Goal: Find specific page/section: Find specific page/section

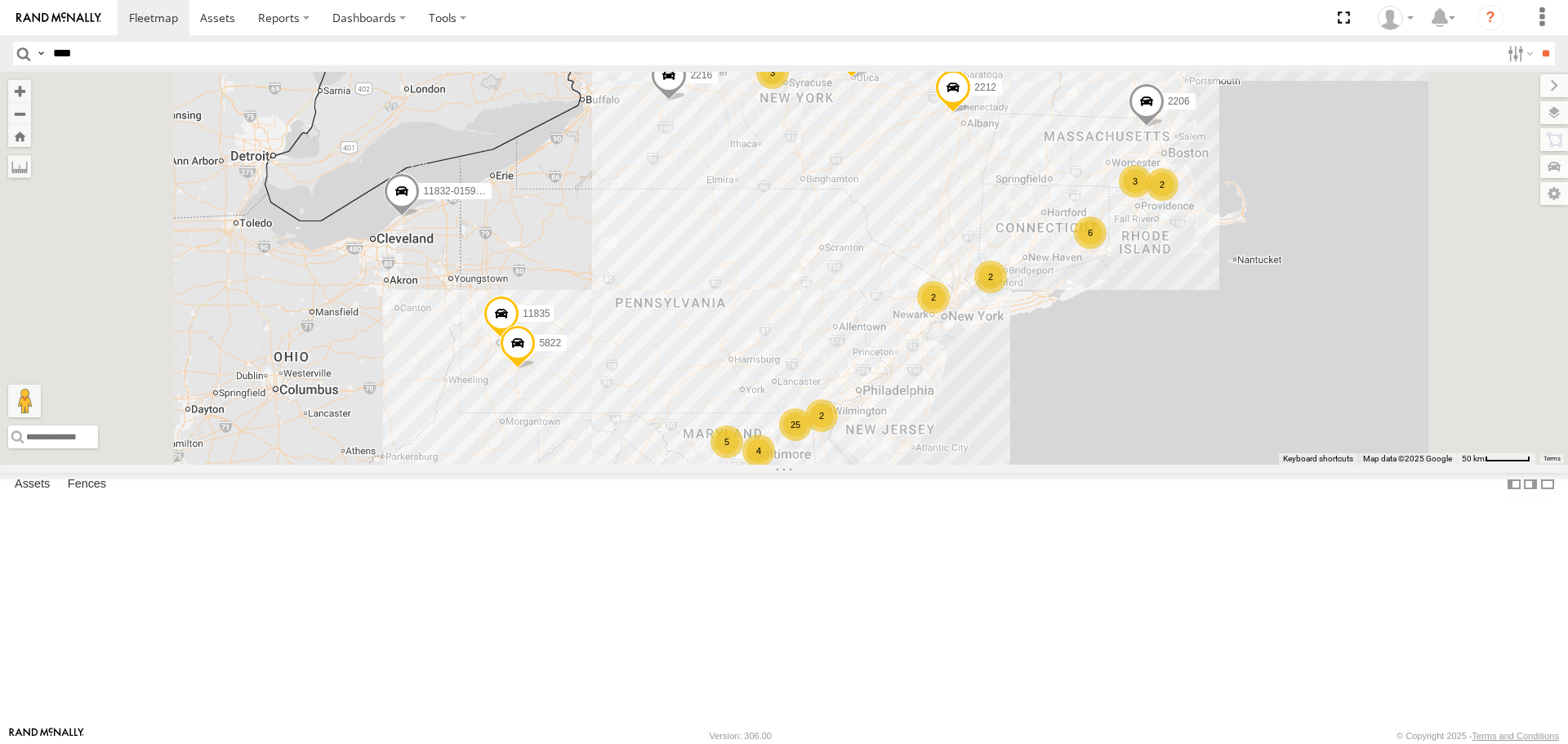
type input "****"
click at [1536, 41] on input "**" at bounding box center [1546, 53] width 19 height 23
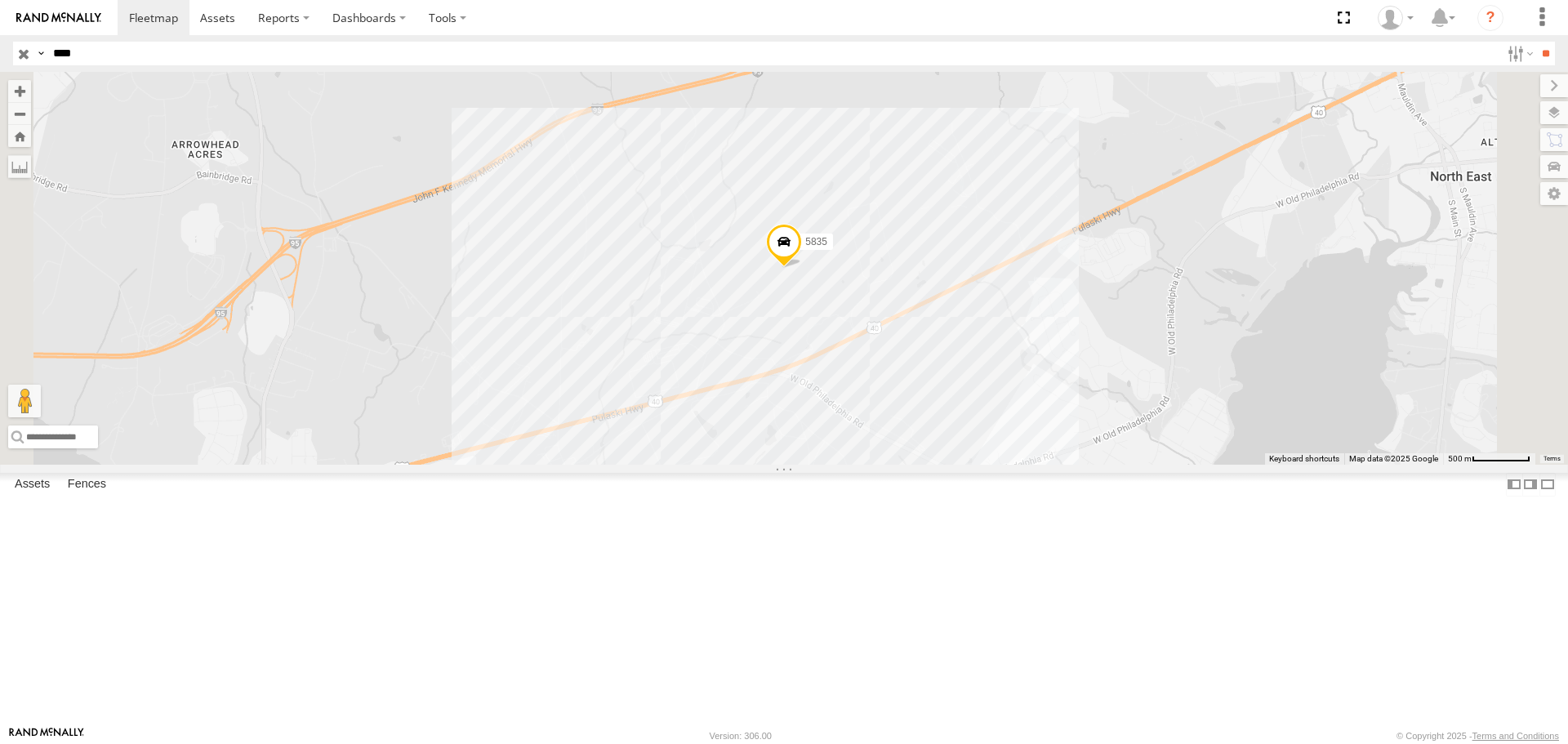
click at [802, 269] on span at bounding box center [784, 246] width 36 height 44
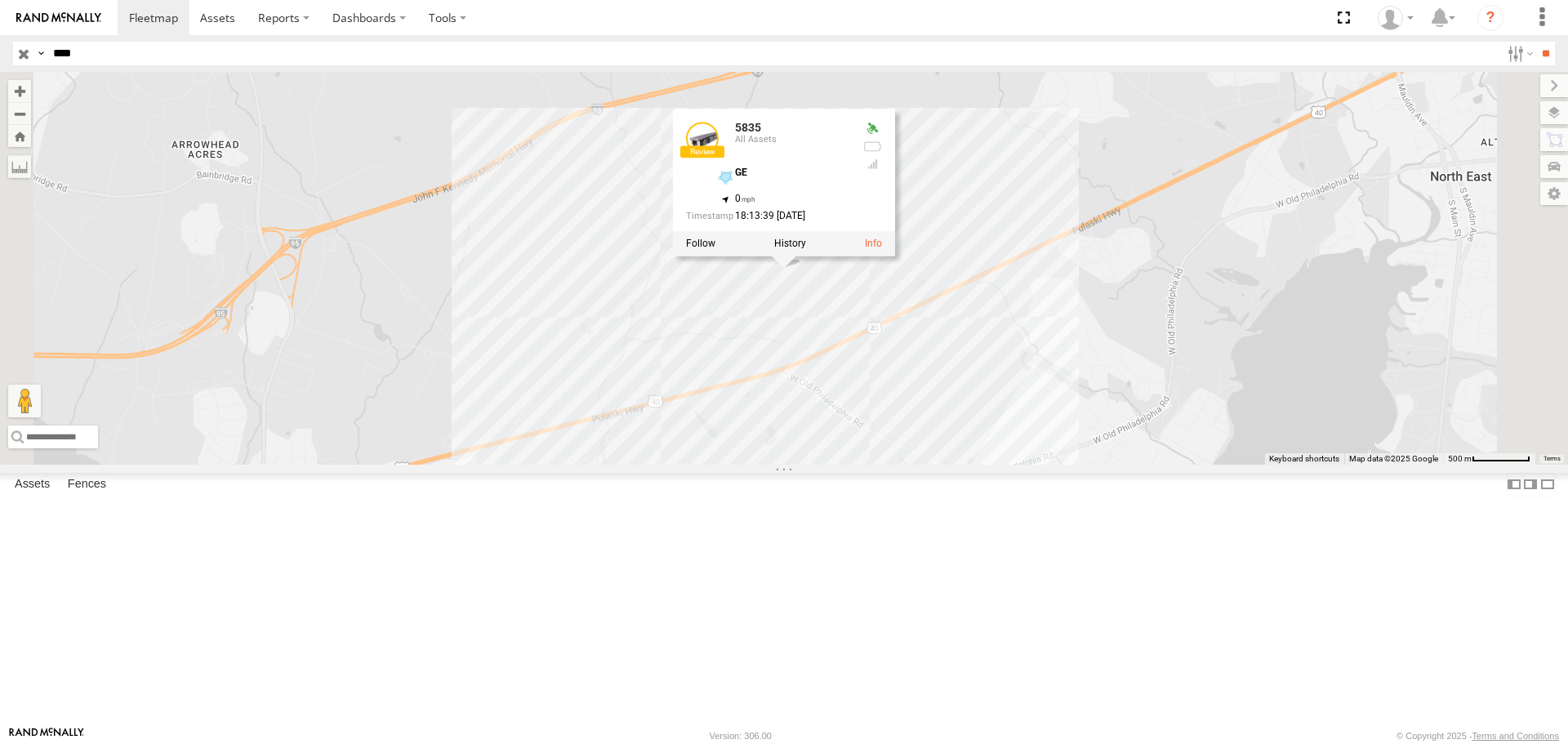
click at [1172, 385] on div "5835 5835 All Assets GE 39.5927 , -76.01241 0 18:13:39 [DATE]" at bounding box center [784, 268] width 1568 height 392
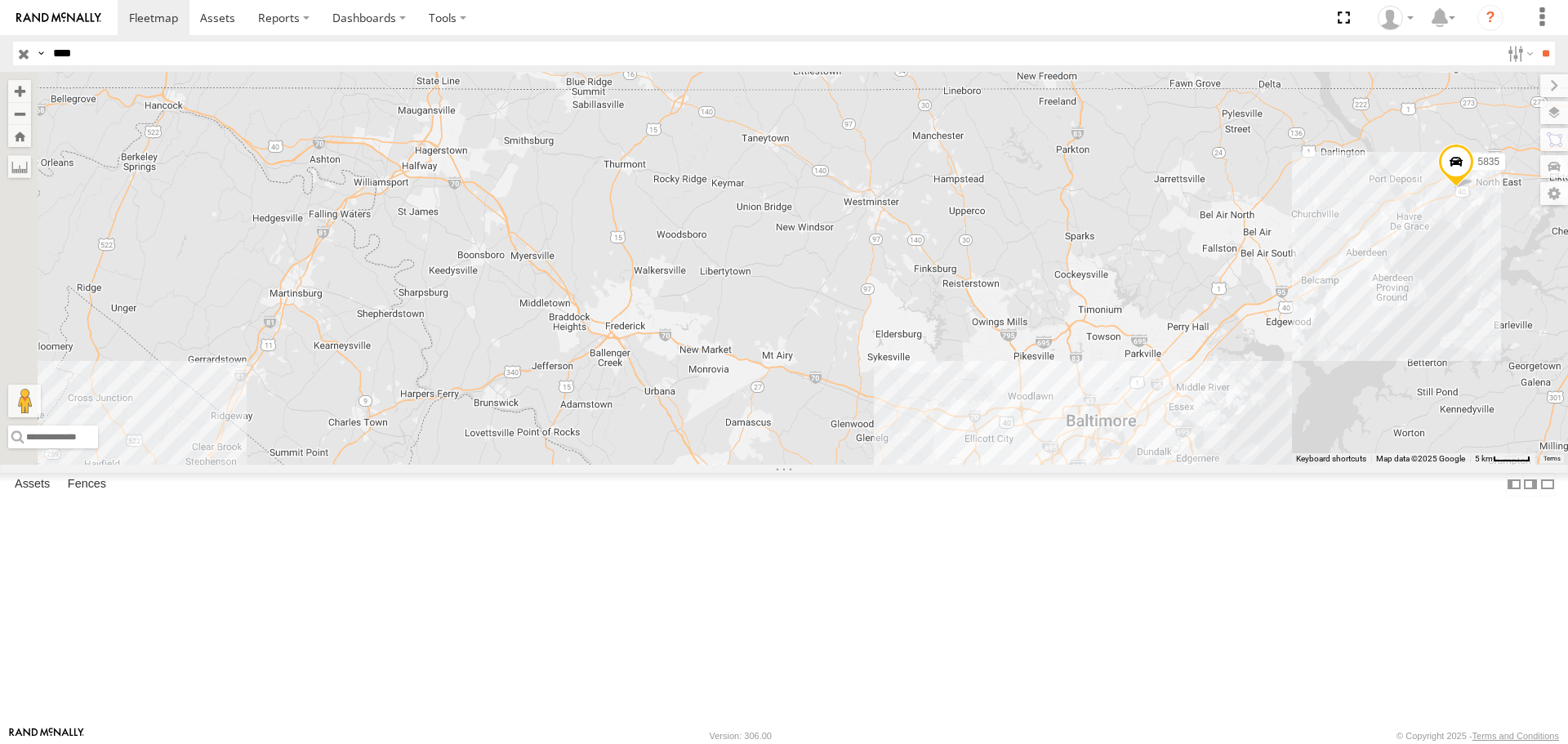
drag, startPoint x: 799, startPoint y: 491, endPoint x: 1567, endPoint y: 312, distance: 788.6
click at [1567, 312] on div "5835" at bounding box center [784, 268] width 1568 height 392
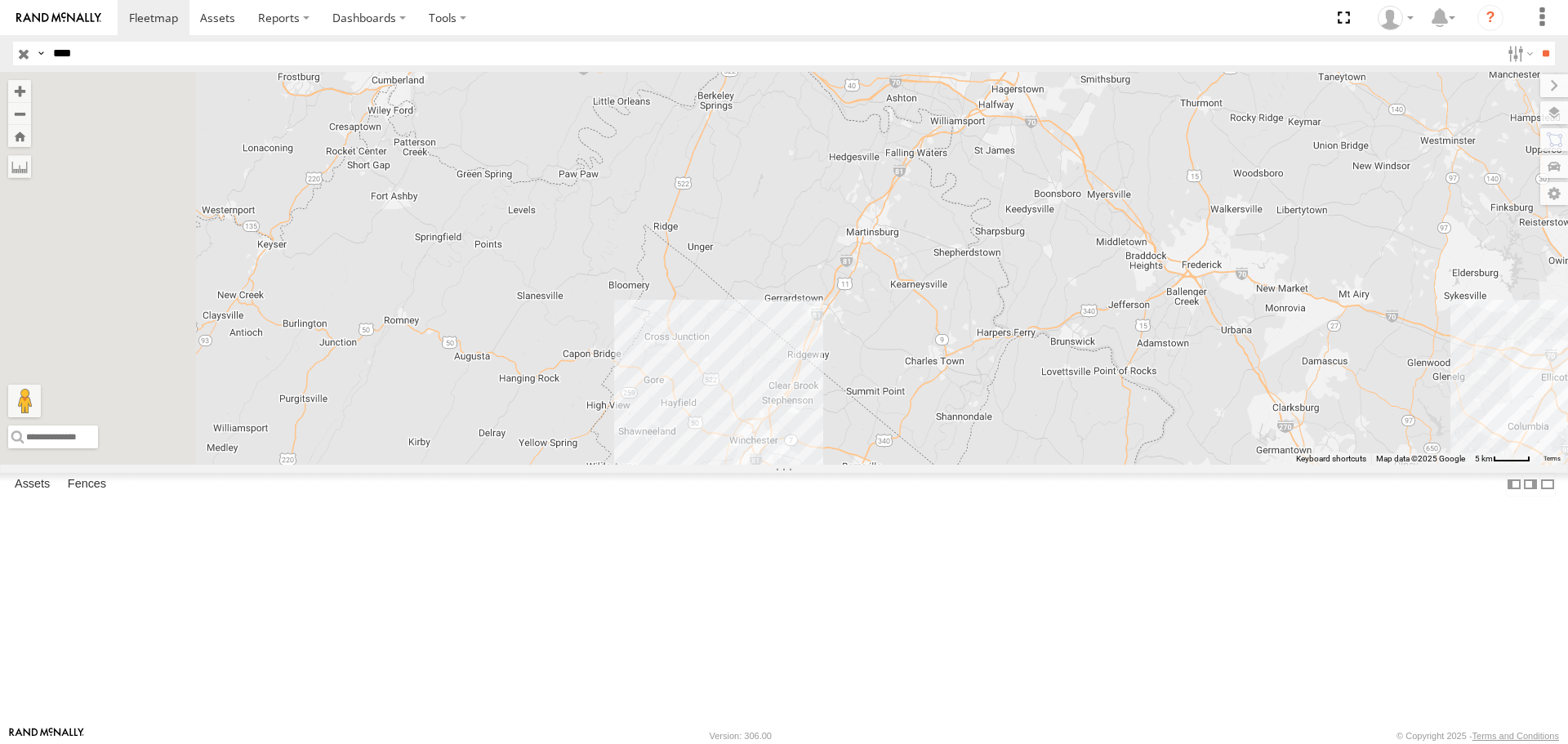
drag, startPoint x: 682, startPoint y: 469, endPoint x: 1265, endPoint y: 406, distance: 586.4
click at [1265, 406] on div "5835" at bounding box center [784, 268] width 1568 height 392
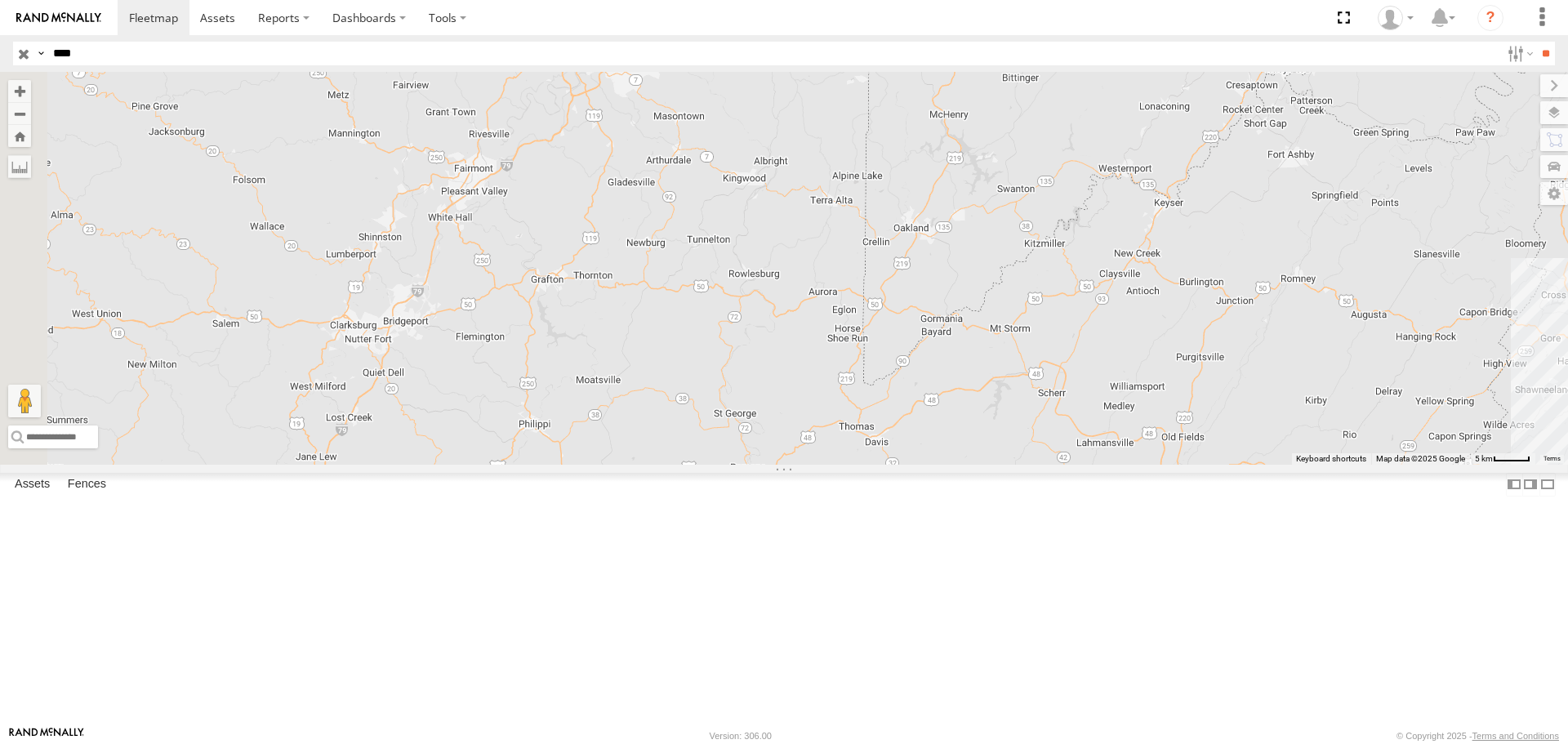
drag, startPoint x: 537, startPoint y: 418, endPoint x: 1437, endPoint y: 377, distance: 900.9
click at [1437, 377] on div "5835" at bounding box center [784, 268] width 1568 height 392
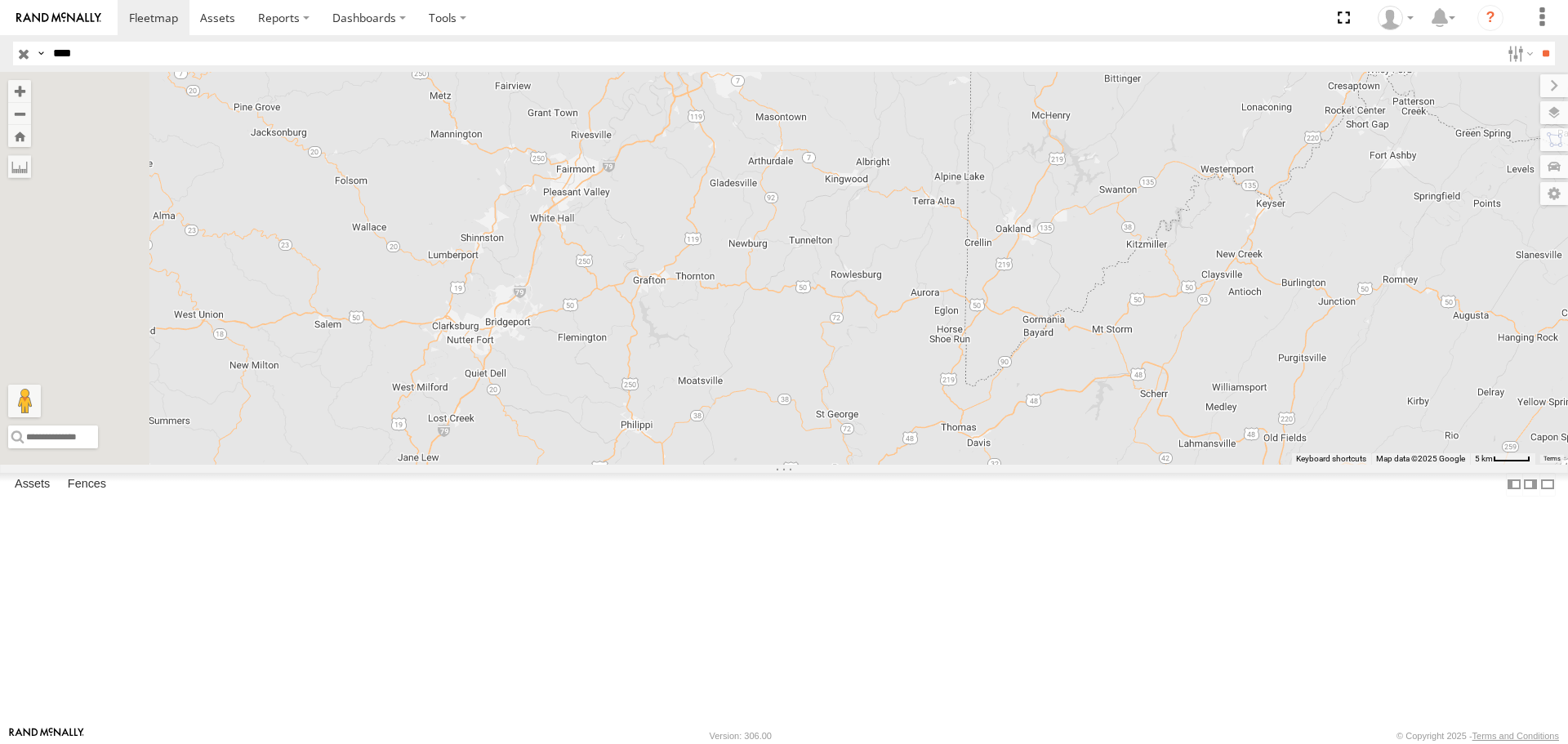
drag, startPoint x: 1024, startPoint y: 374, endPoint x: 1361, endPoint y: 386, distance: 337.2
click at [1376, 376] on div "5835" at bounding box center [784, 268] width 1568 height 392
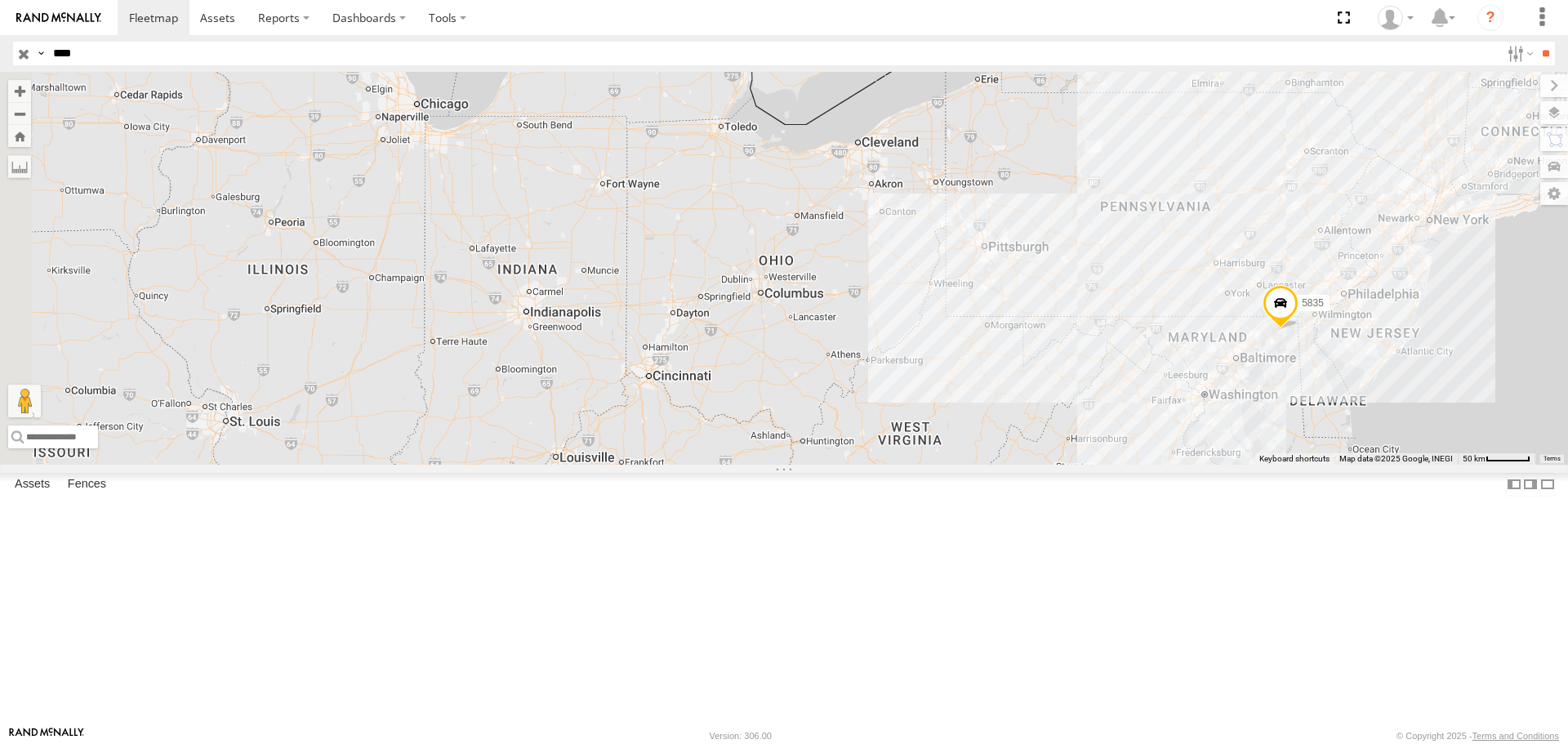
drag, startPoint x: 796, startPoint y: 493, endPoint x: 1011, endPoint y: 502, distance: 215.2
click at [1011, 464] on div "5835" at bounding box center [784, 268] width 1568 height 392
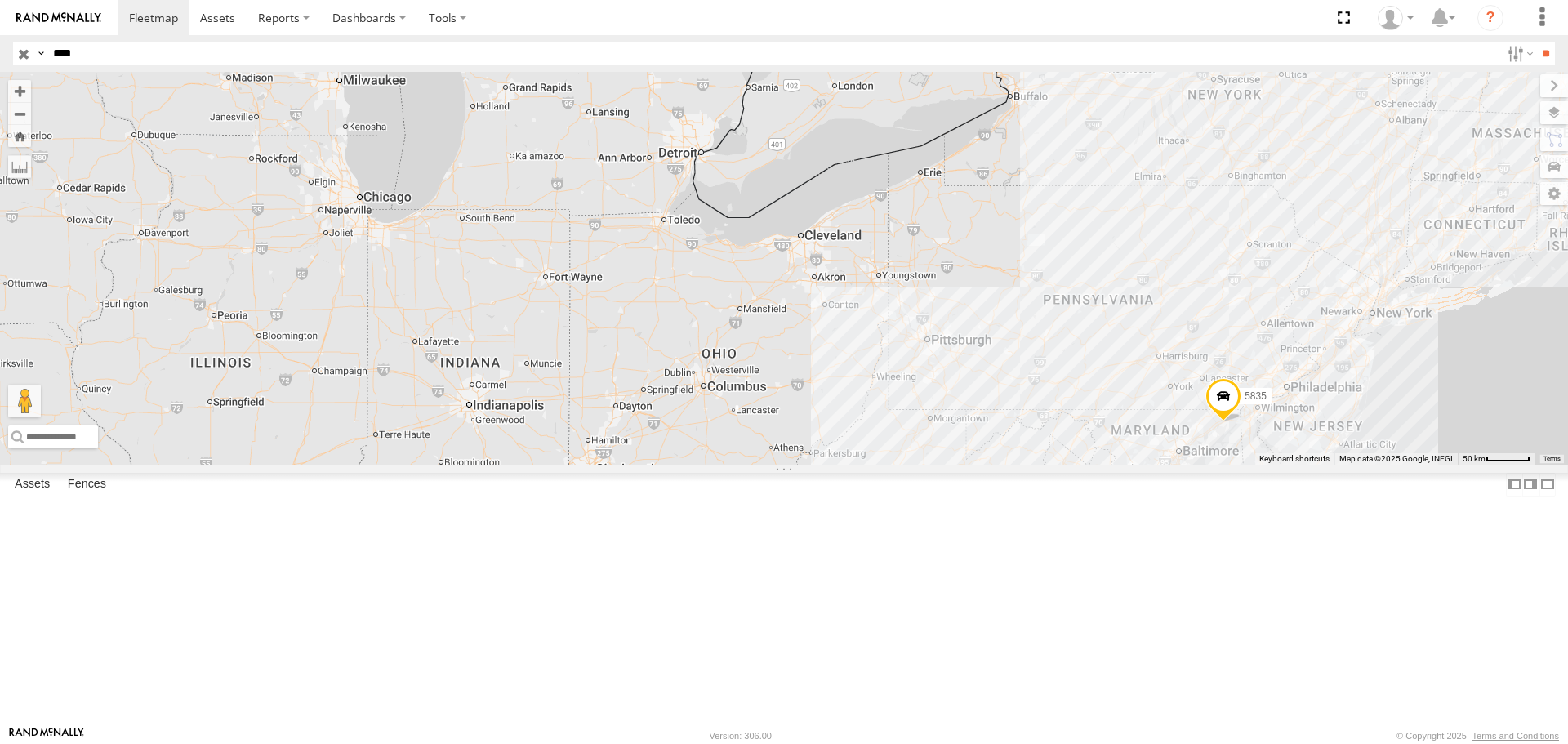
drag, startPoint x: 1005, startPoint y: 420, endPoint x: 942, endPoint y: 503, distance: 104.2
click at [946, 464] on div "5835" at bounding box center [784, 268] width 1568 height 392
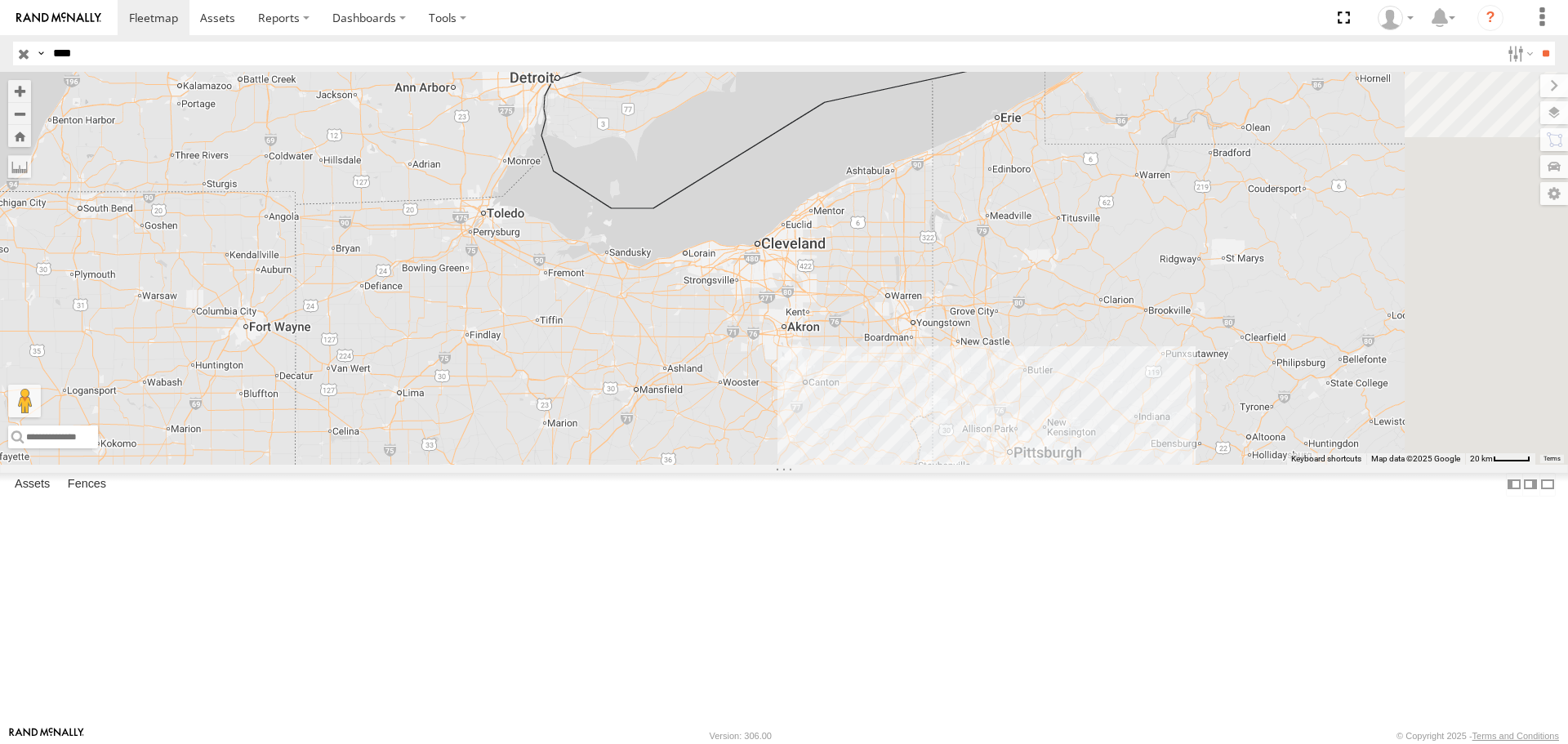
drag, startPoint x: 990, startPoint y: 425, endPoint x: 934, endPoint y: 498, distance: 92.0
click at [934, 464] on div "5835" at bounding box center [784, 268] width 1568 height 392
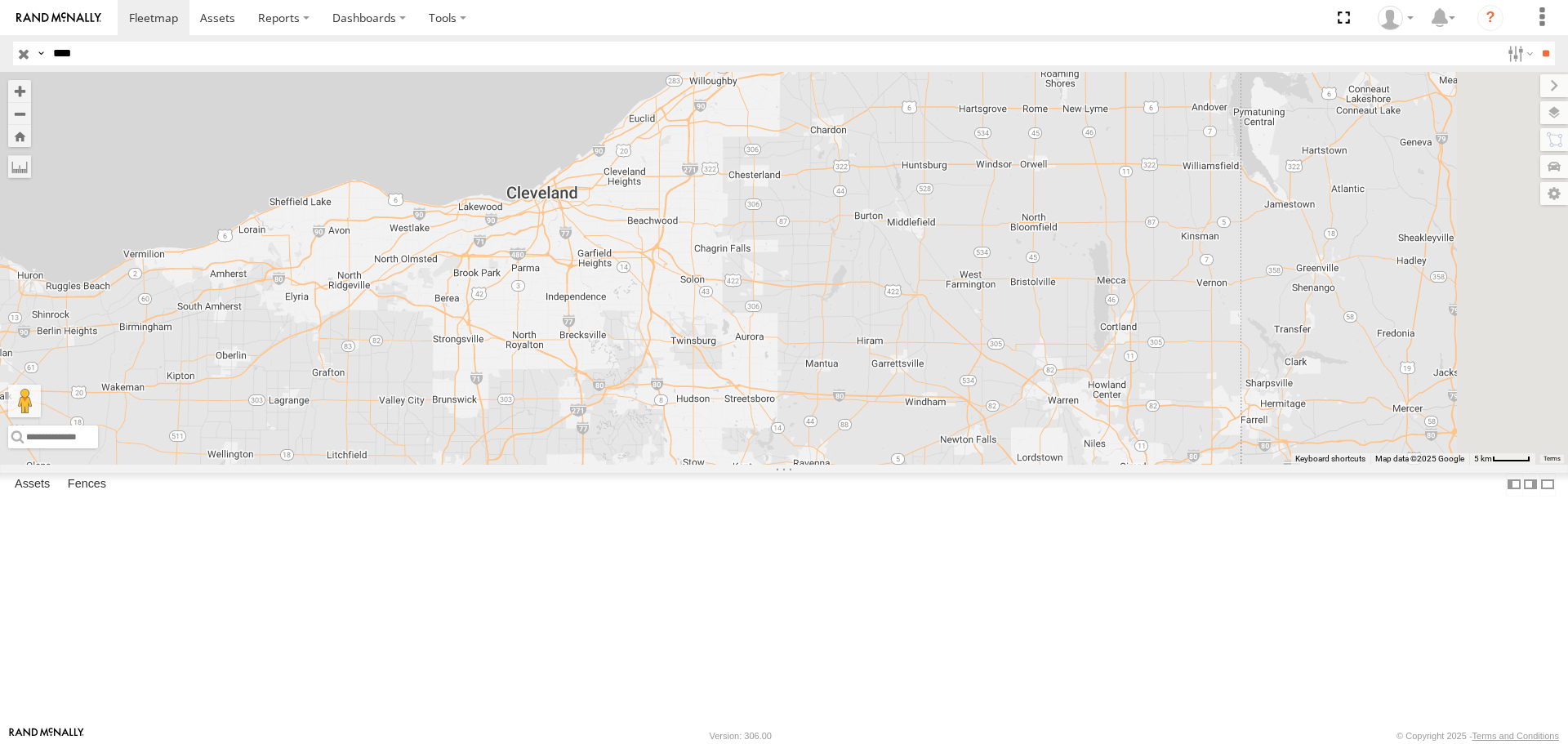
drag, startPoint x: 1302, startPoint y: 344, endPoint x: 1144, endPoint y: 346, distance: 158.0
click at [1144, 346] on div "5835" at bounding box center [784, 268] width 1568 height 392
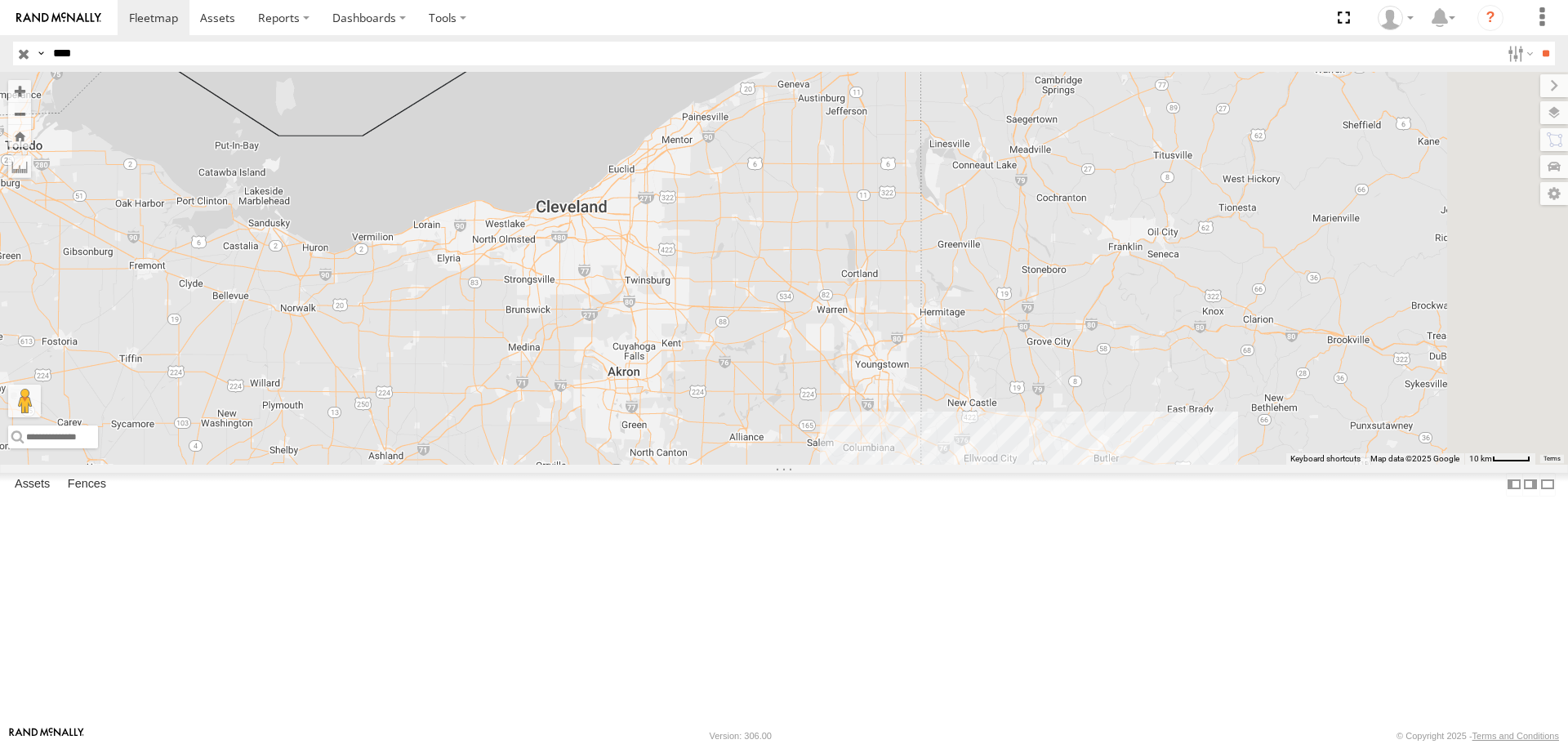
drag, startPoint x: 1229, startPoint y: 365, endPoint x: 1056, endPoint y: 365, distance: 173.0
click at [1056, 365] on div "5835" at bounding box center [784, 268] width 1568 height 392
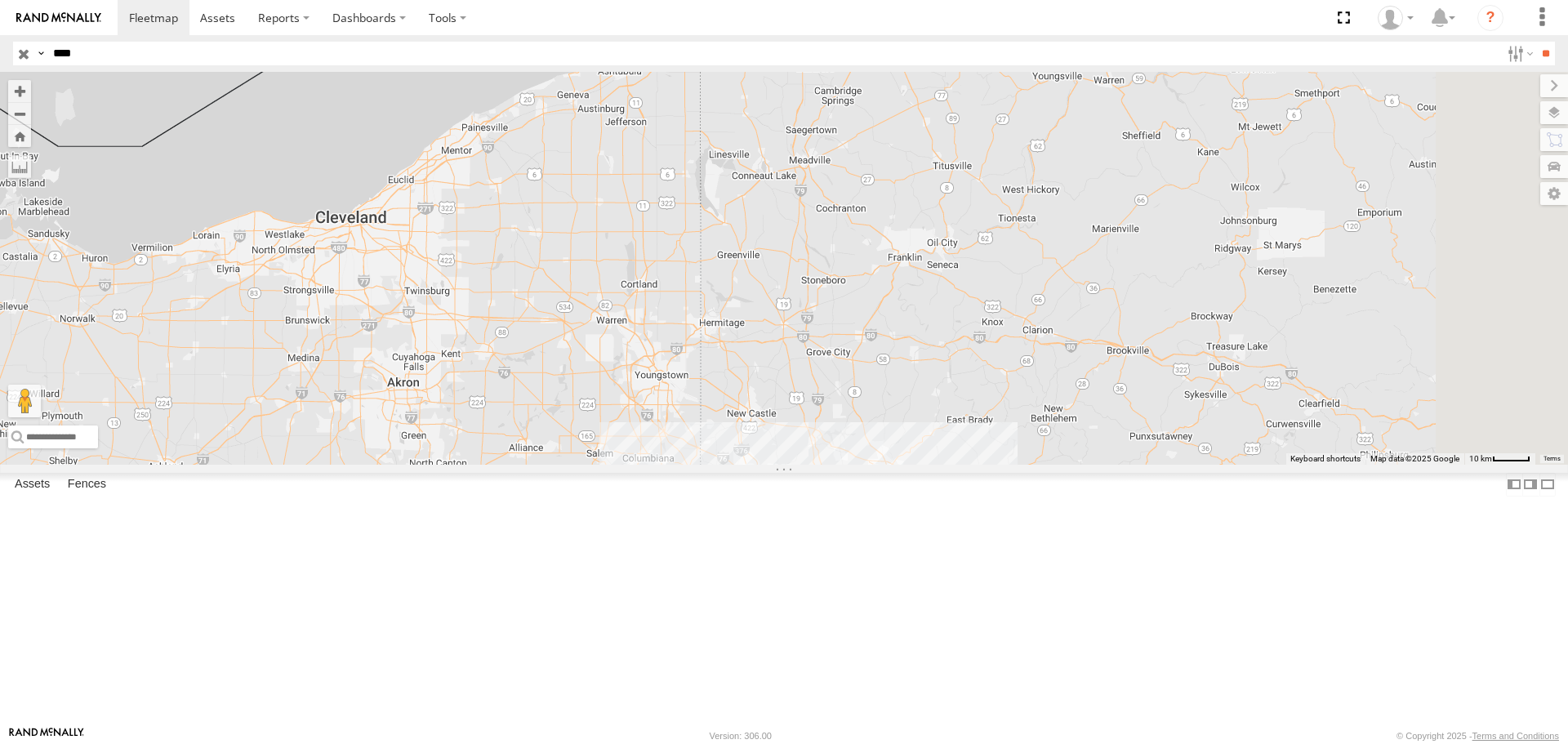
drag, startPoint x: 1133, startPoint y: 365, endPoint x: 909, endPoint y: 375, distance: 224.2
click at [909, 375] on div "5835" at bounding box center [784, 268] width 1568 height 392
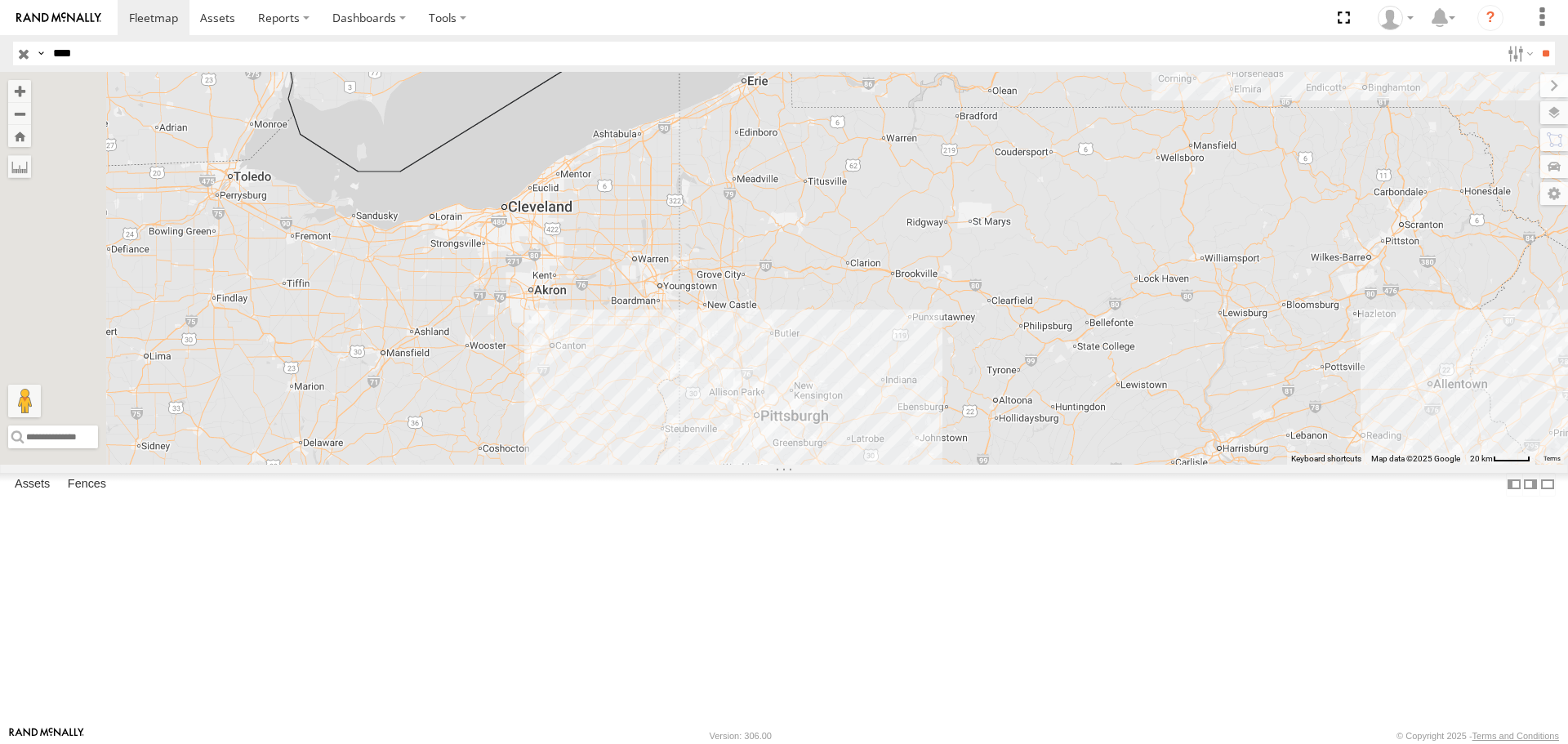
drag, startPoint x: 960, startPoint y: 411, endPoint x: 911, endPoint y: 390, distance: 53.3
click at [911, 390] on div "5835" at bounding box center [784, 268] width 1568 height 392
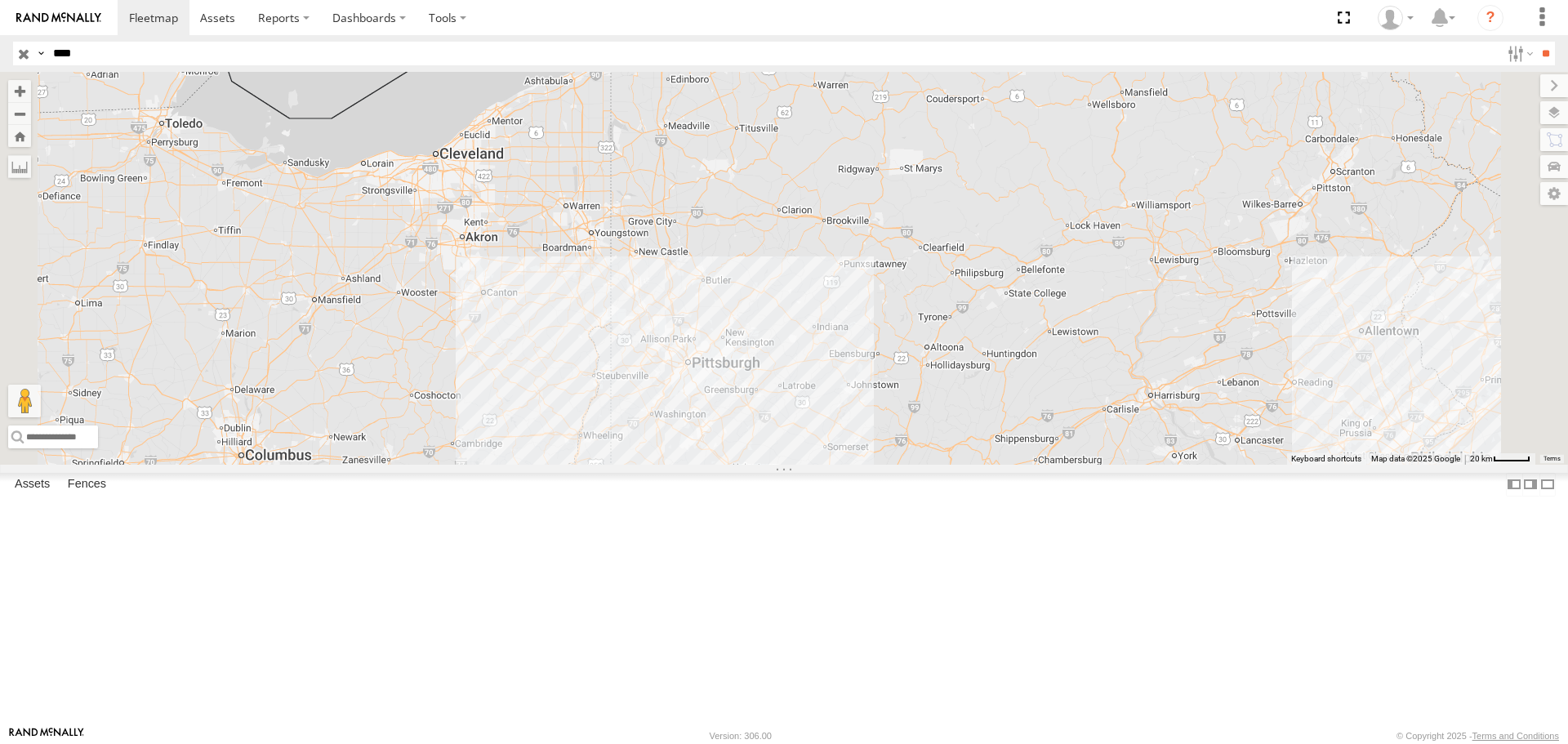
drag, startPoint x: 1036, startPoint y: 582, endPoint x: 967, endPoint y: 527, distance: 88.2
click at [967, 464] on div "5835" at bounding box center [784, 268] width 1568 height 392
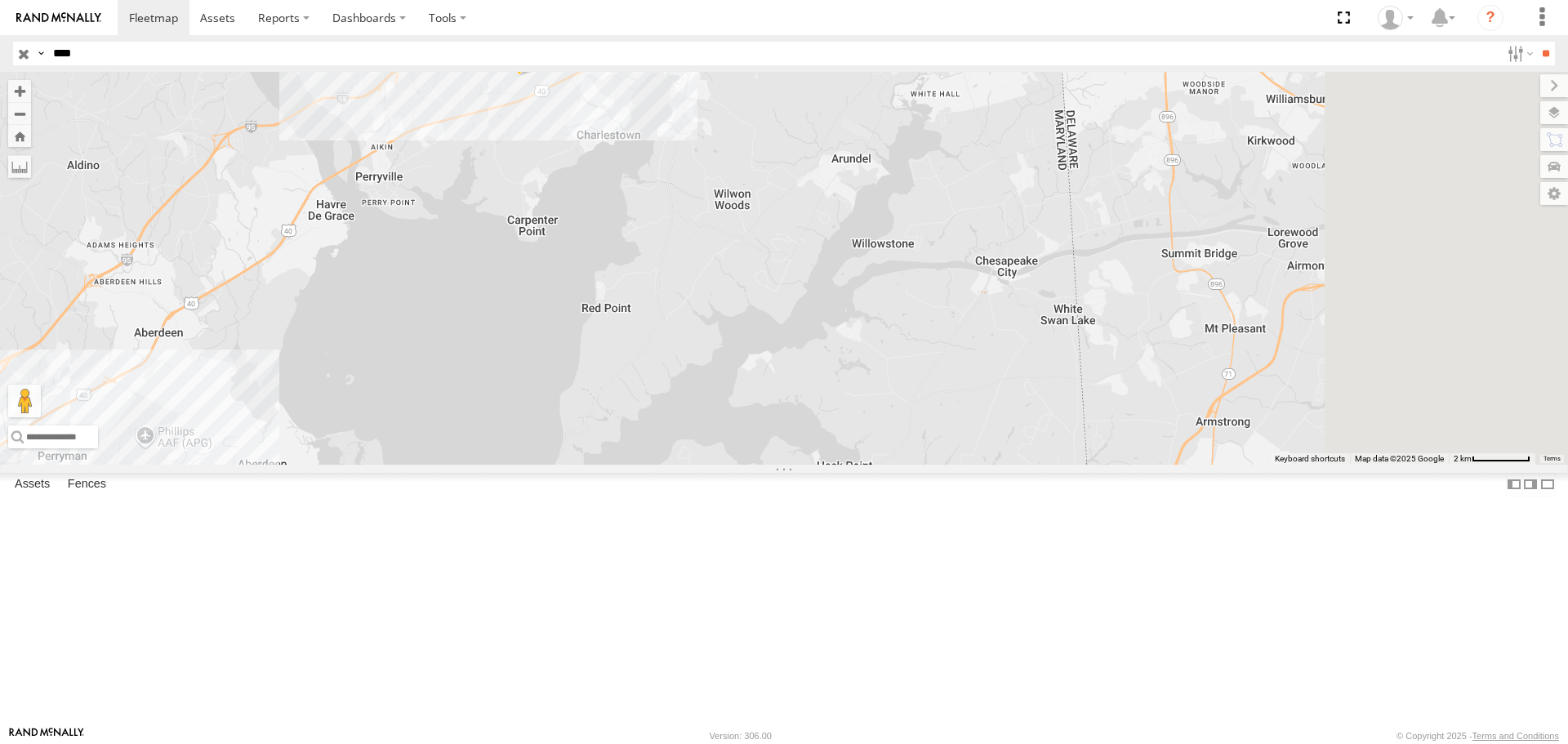
drag, startPoint x: 1247, startPoint y: 503, endPoint x: 917, endPoint y: 241, distance: 421.4
click at [917, 241] on div "5835" at bounding box center [784, 268] width 1568 height 392
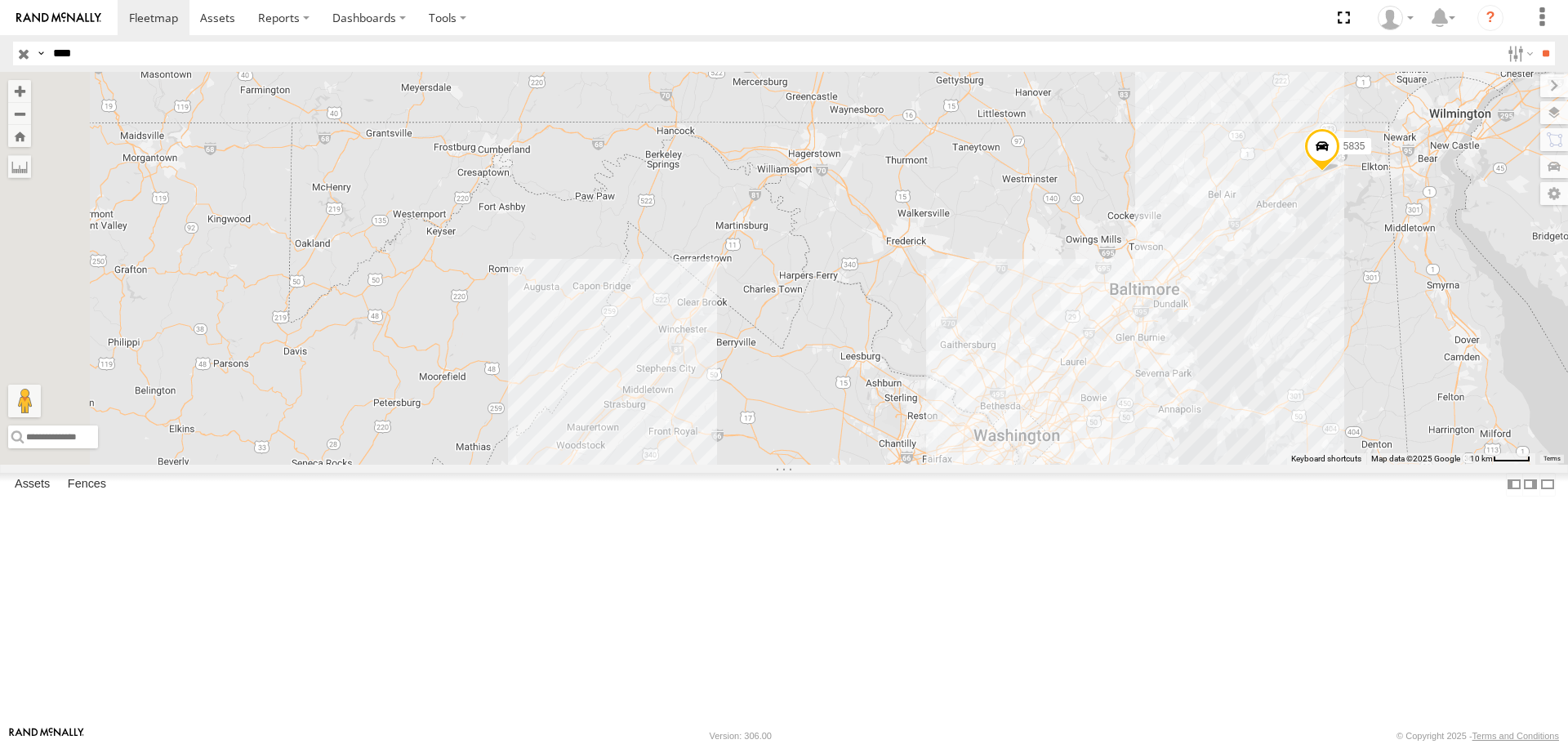
click at [1295, 345] on div "5835" at bounding box center [784, 268] width 1568 height 392
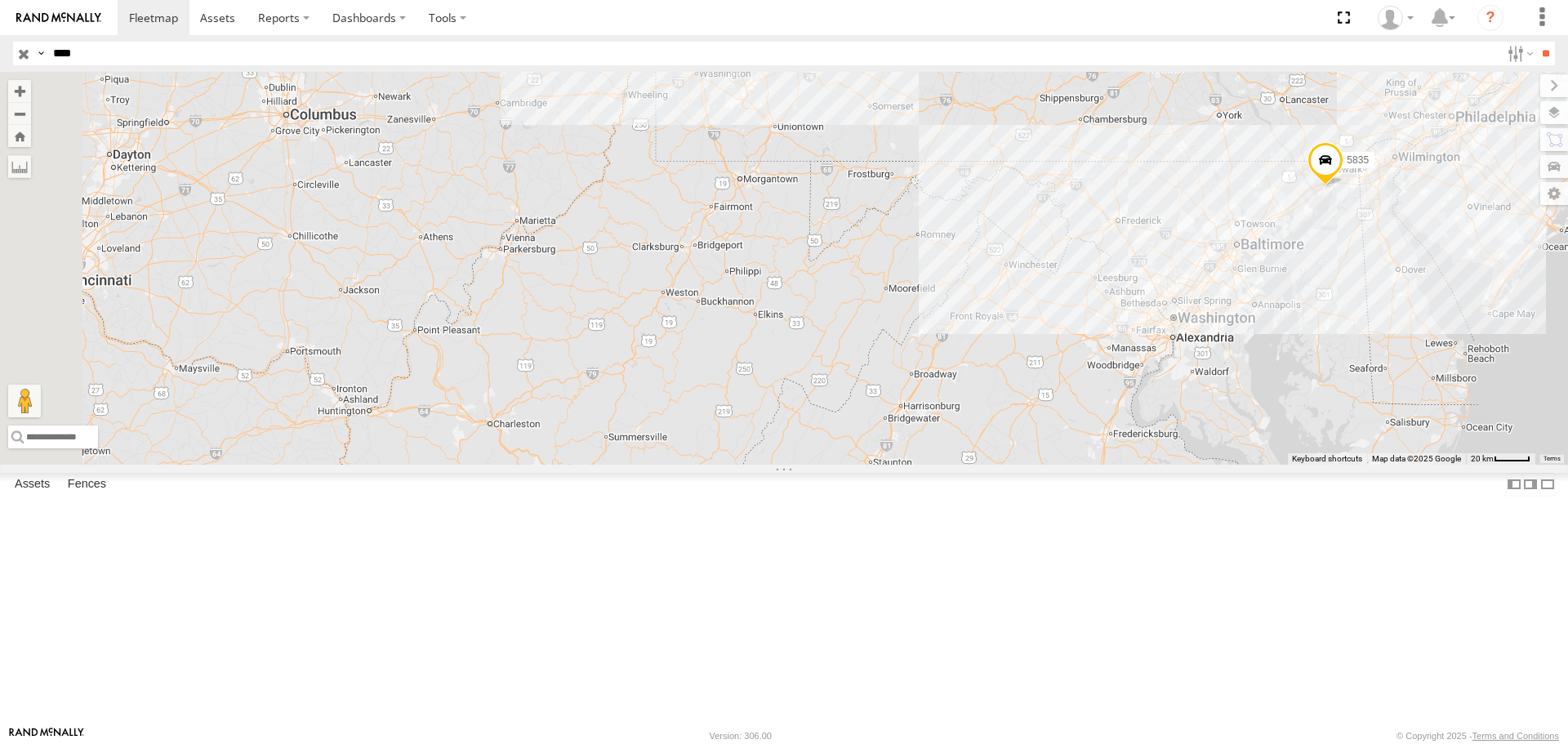
drag, startPoint x: 1000, startPoint y: 385, endPoint x: 1247, endPoint y: 375, distance: 247.2
click at [1247, 375] on div "5835" at bounding box center [784, 268] width 1568 height 392
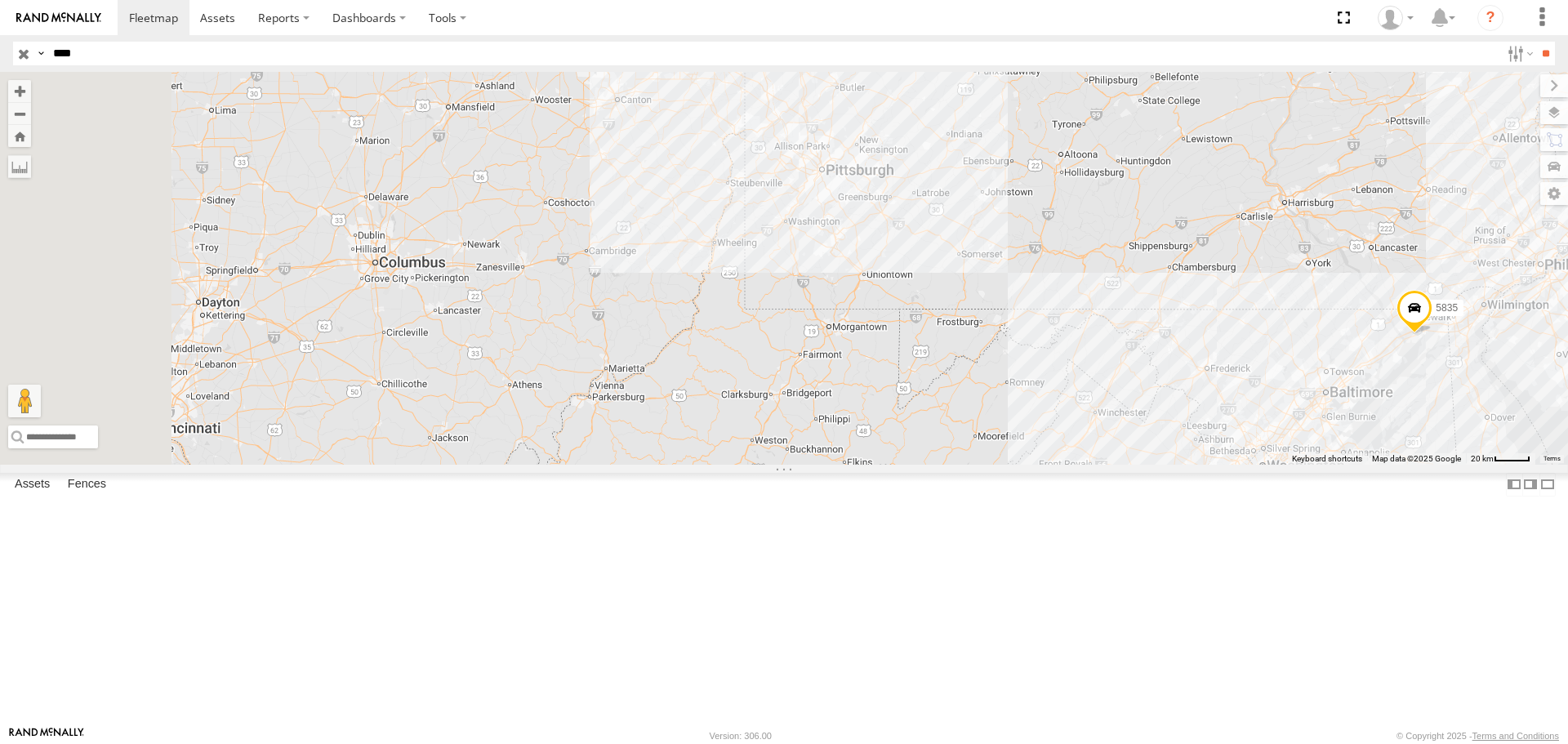
drag, startPoint x: 1020, startPoint y: 238, endPoint x: 1113, endPoint y: 388, distance: 176.5
click at [1115, 389] on div "5835" at bounding box center [784, 268] width 1568 height 392
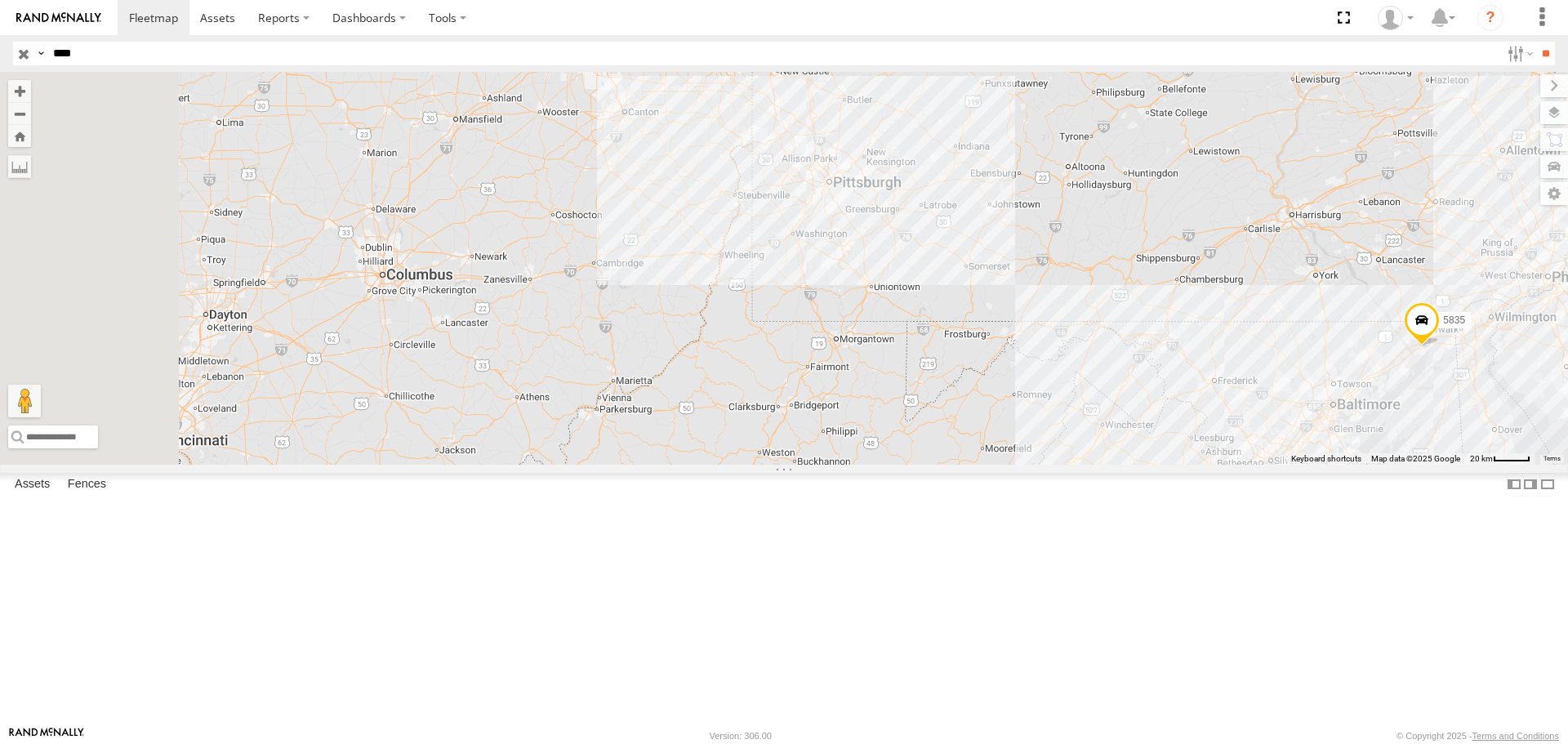
click at [23, 62] on input "button" at bounding box center [23, 53] width 22 height 23
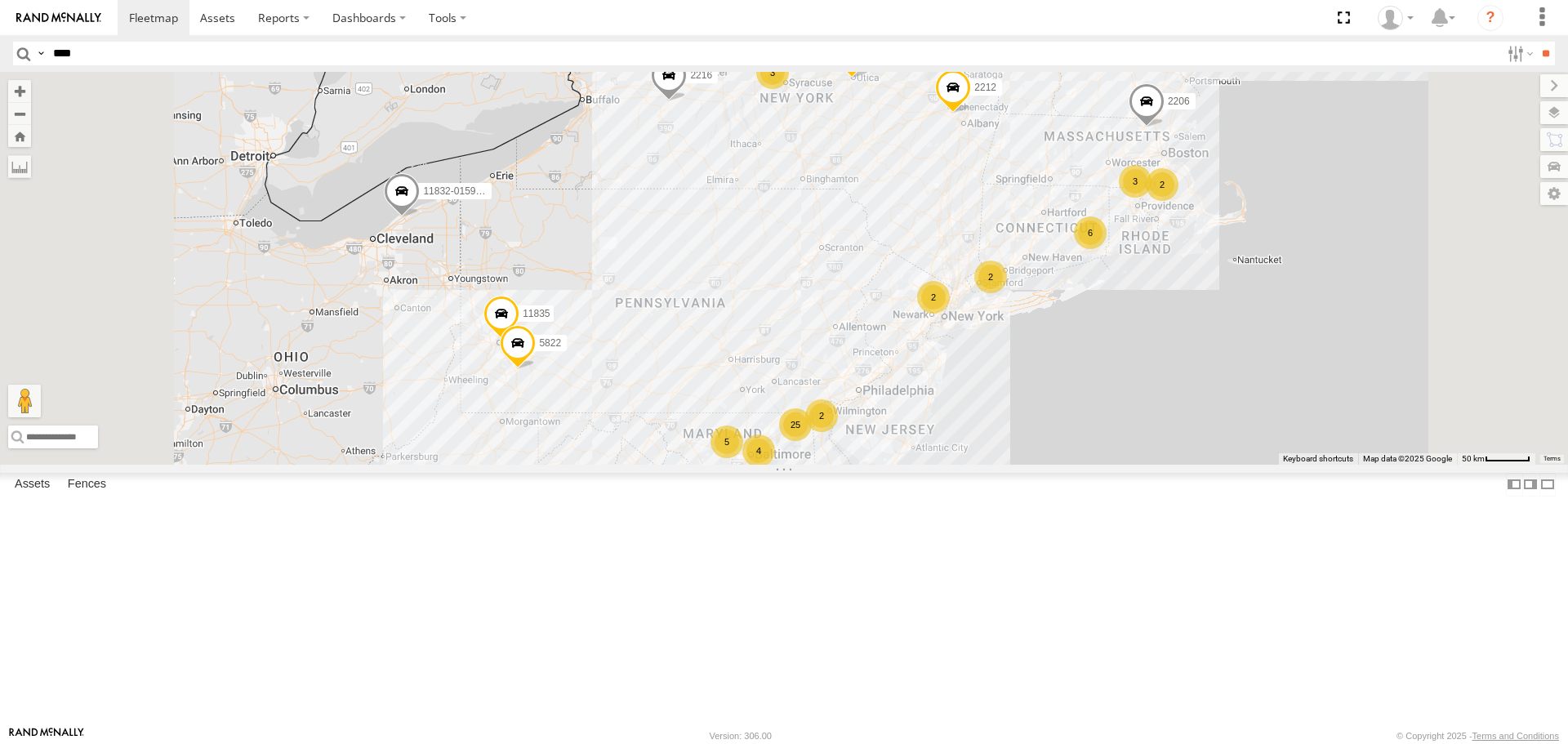
click at [420, 218] on span at bounding box center [402, 195] width 36 height 44
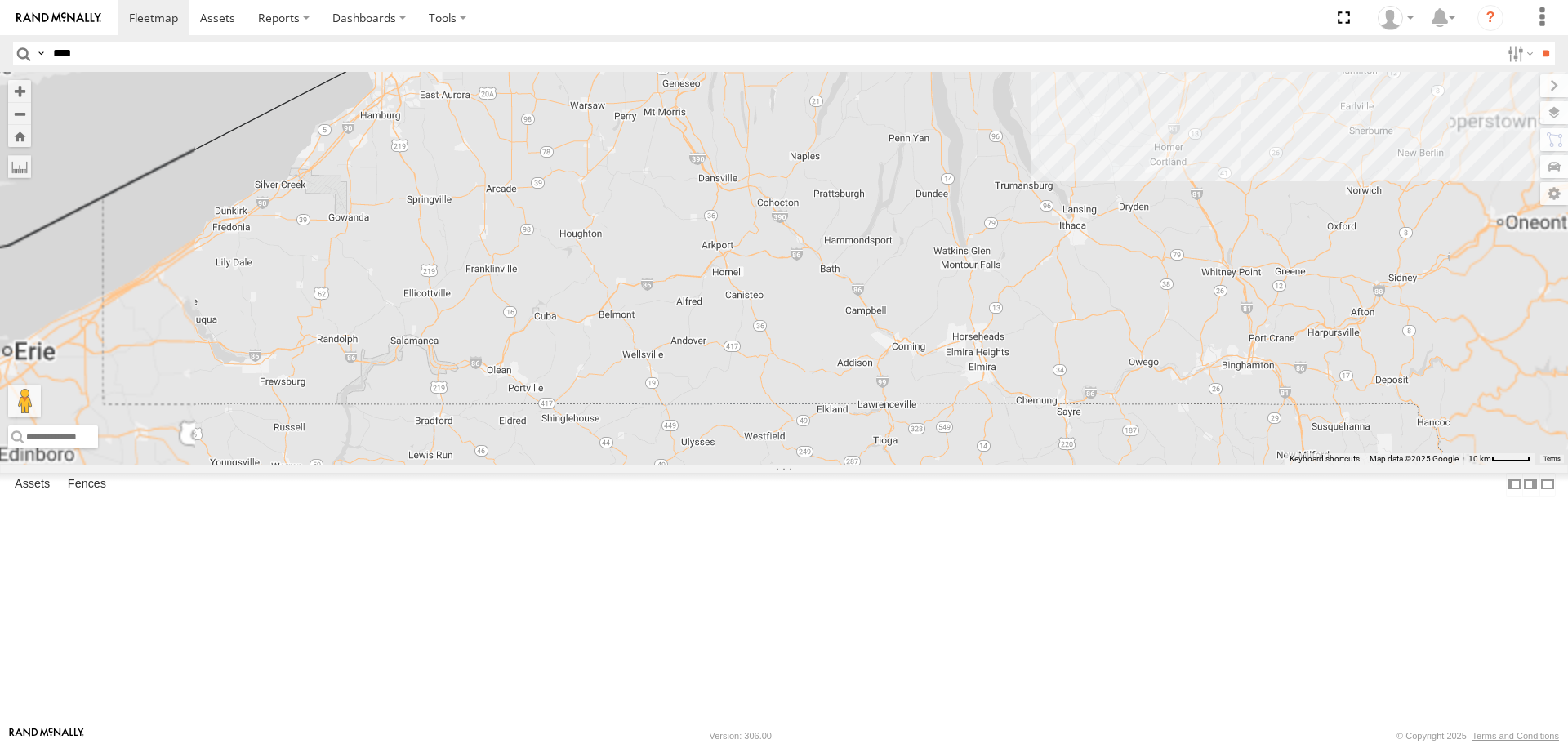
click at [881, 231] on div "11835 11832-015910002299678 5822 2206 5817 2216 2212 11832-015910002299678 All …" at bounding box center [784, 268] width 1568 height 392
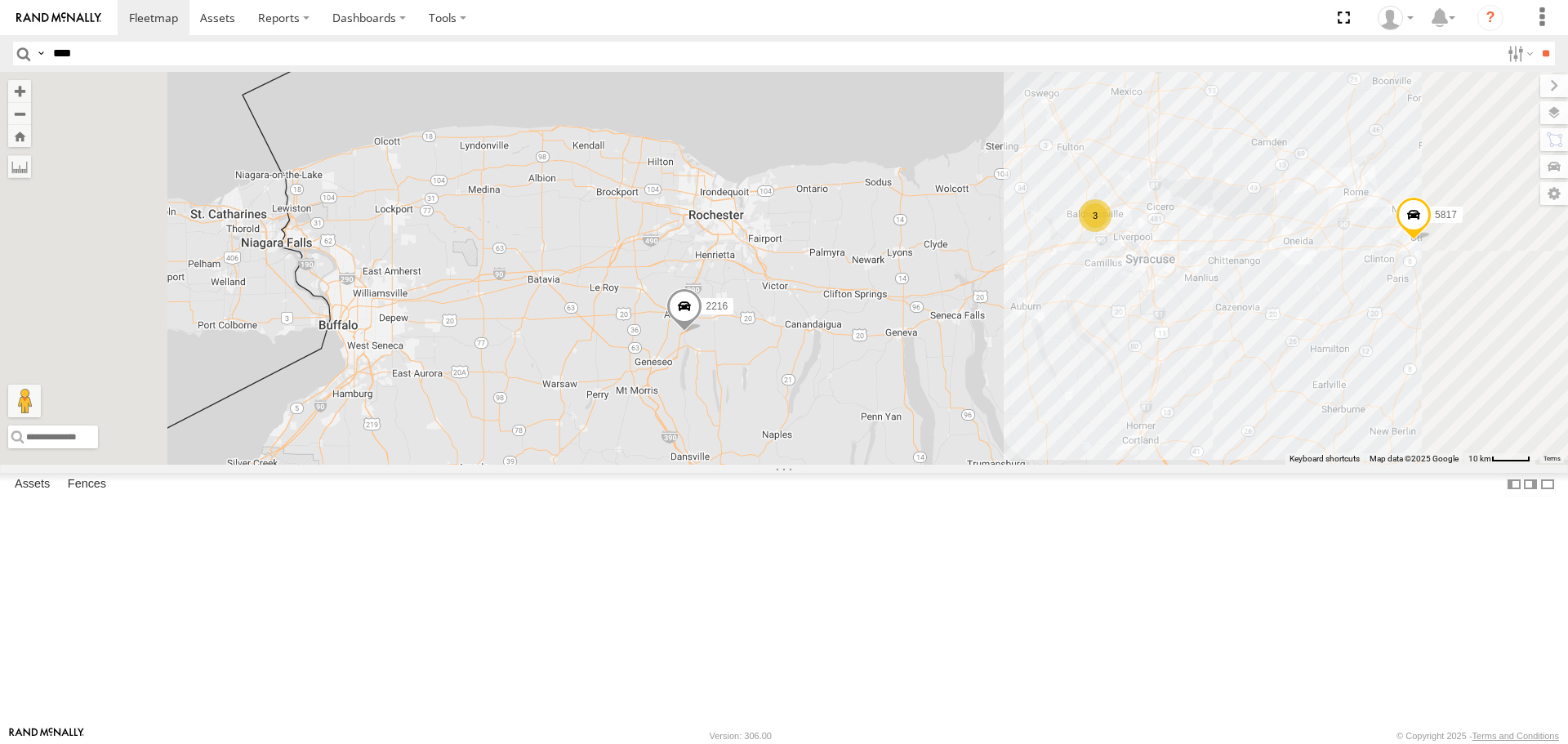
drag, startPoint x: 820, startPoint y: 234, endPoint x: 791, endPoint y: 524, distance: 291.4
click at [791, 464] on div "11835 11832-015910002299678 5822 2206 5817 2216 2212 3" at bounding box center [784, 268] width 1568 height 392
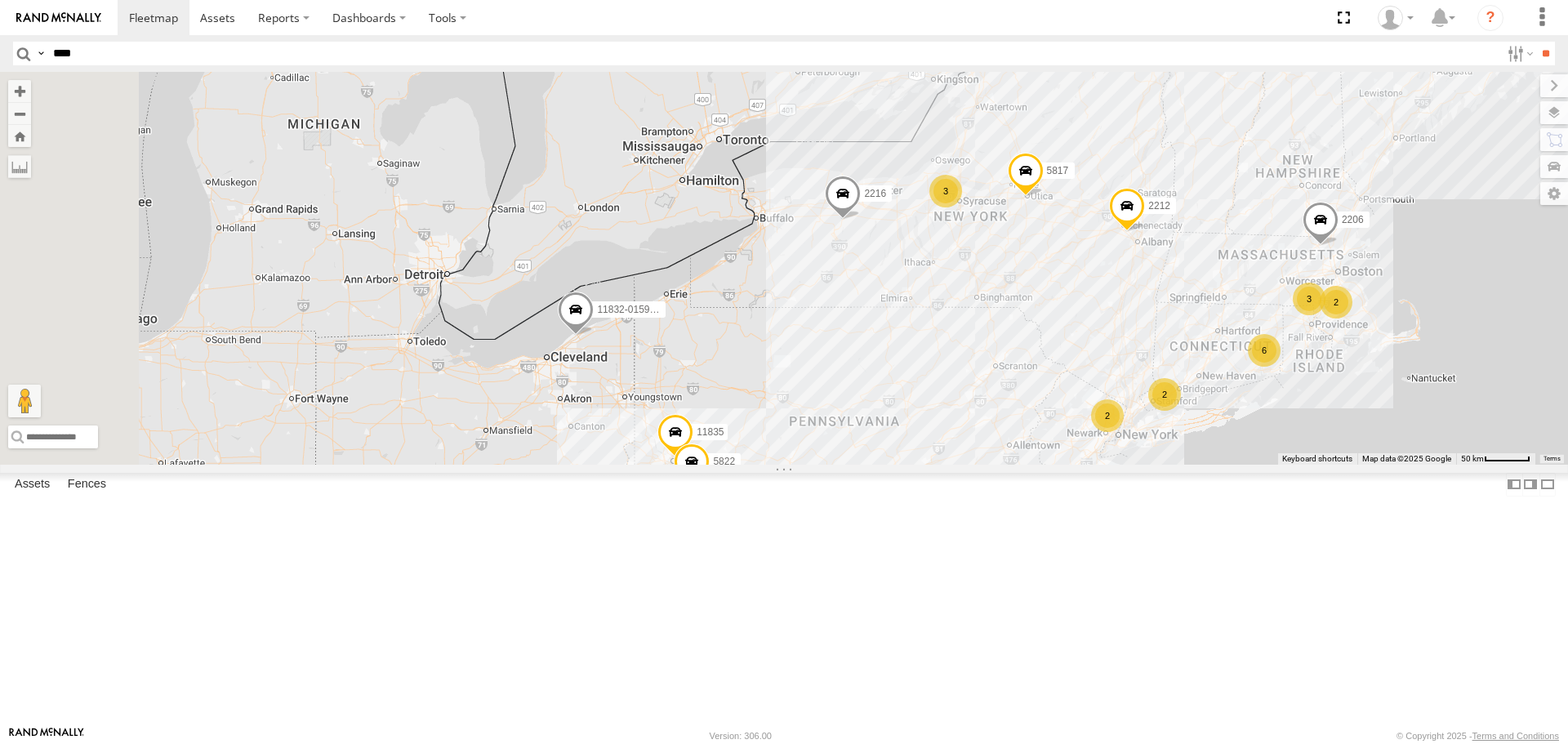
drag, startPoint x: 700, startPoint y: 525, endPoint x: 846, endPoint y: 437, distance: 170.5
click at [708, 315] on span "11832-015910002299678" at bounding box center [652, 309] width 111 height 11
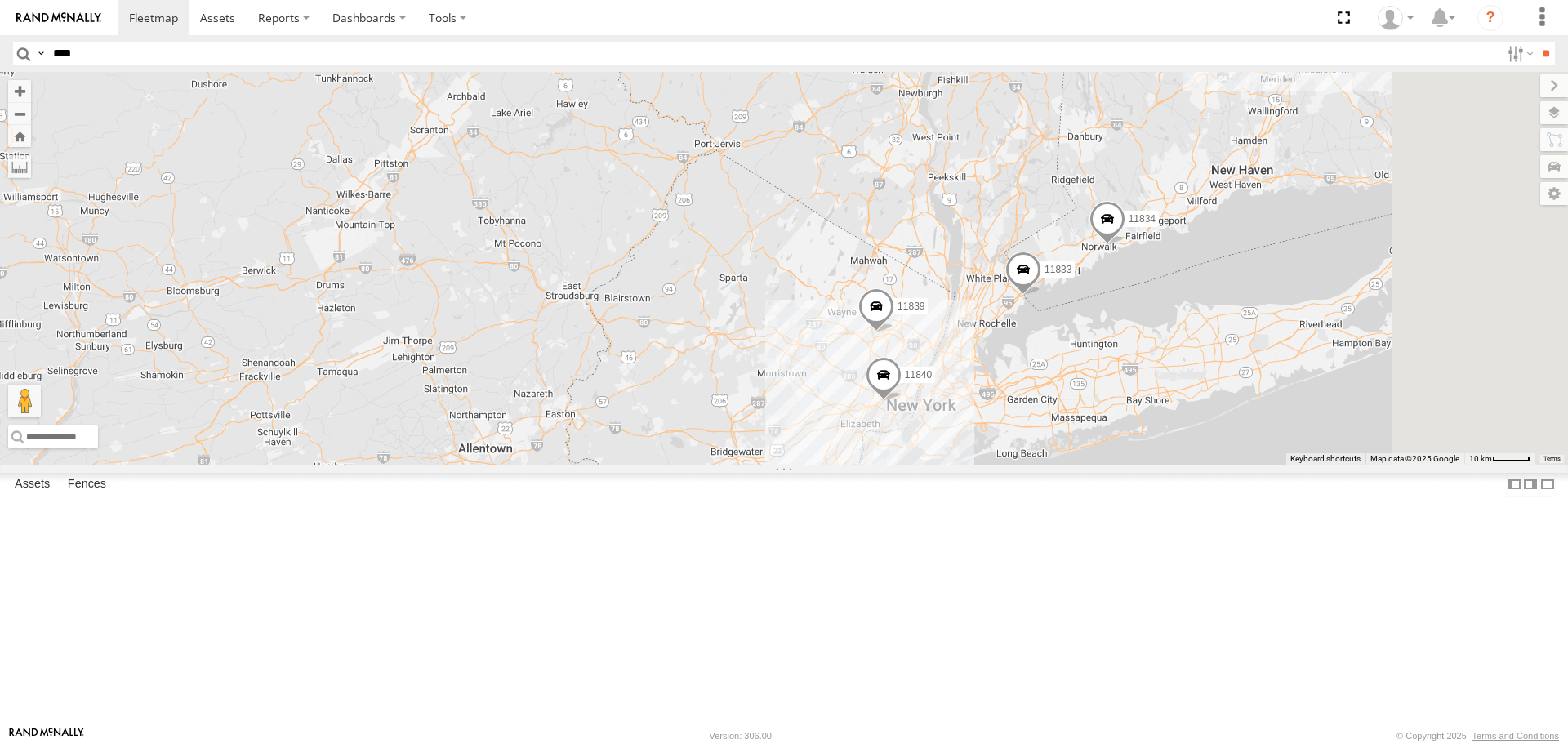
drag, startPoint x: 1349, startPoint y: 606, endPoint x: 1203, endPoint y: 562, distance: 152.5
click at [1203, 464] on div "11835 11832-015910002299678 5822 2206 5817 2216 2212 11832-015910002299678 All …" at bounding box center [784, 268] width 1568 height 392
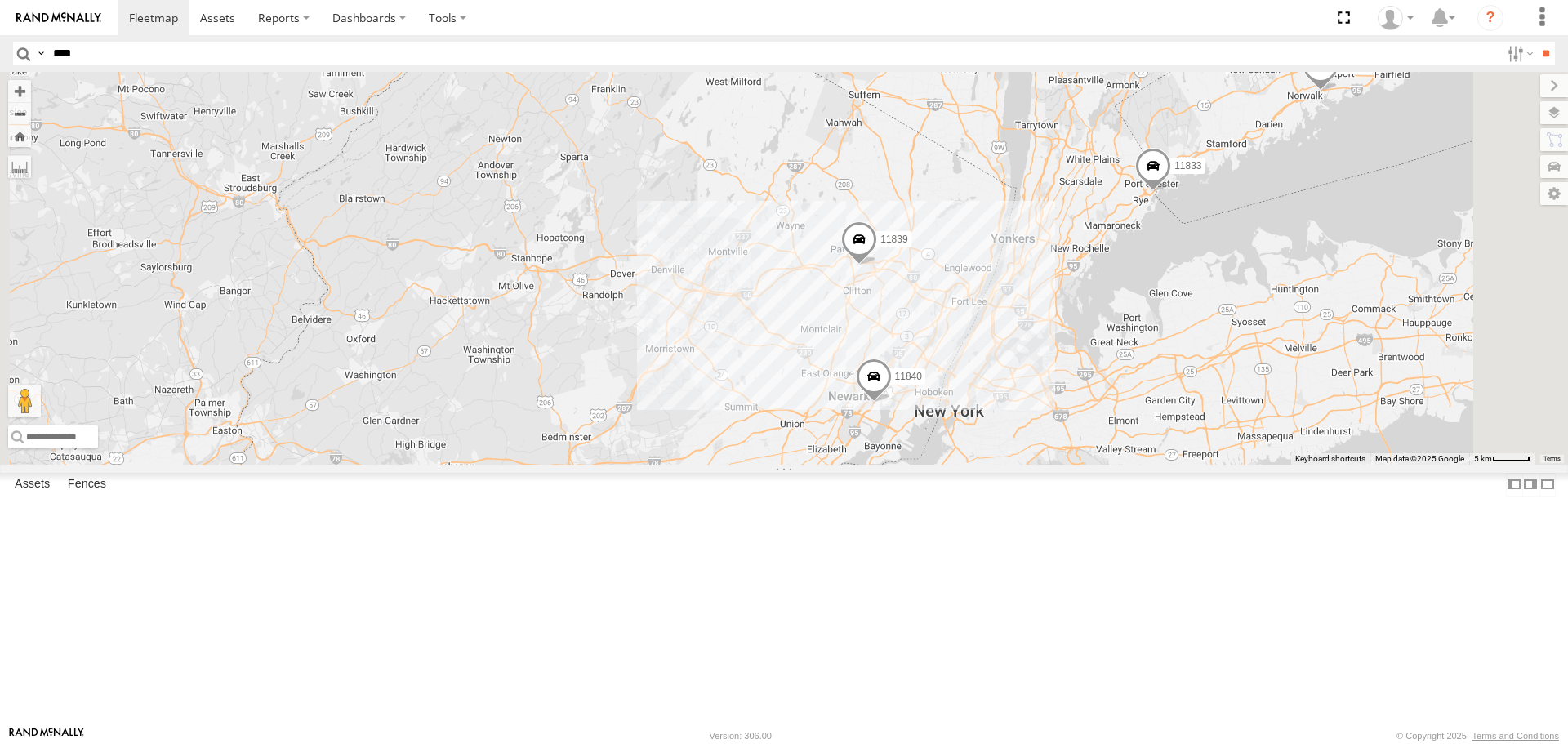
click at [892, 404] on span at bounding box center [873, 381] width 36 height 44
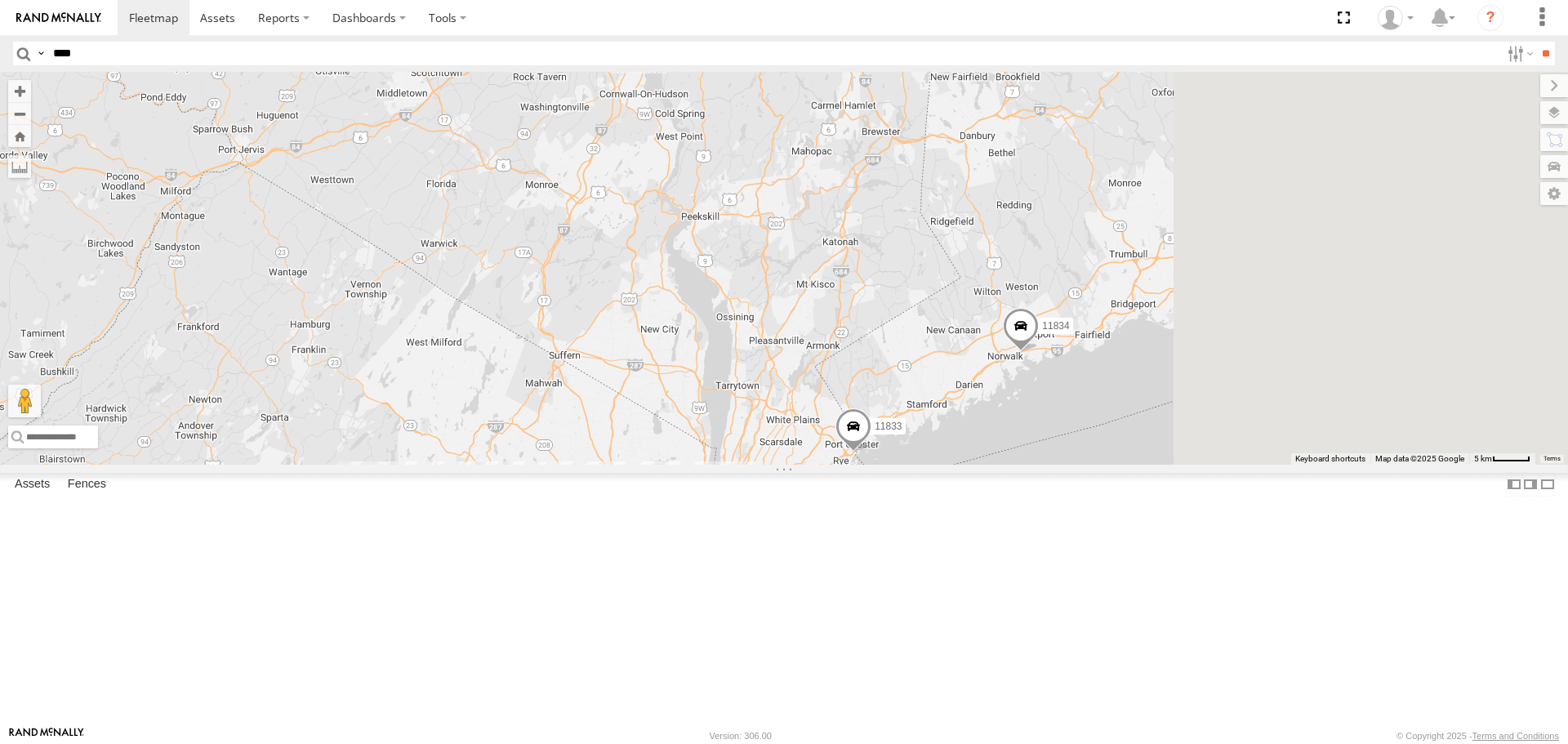
drag, startPoint x: 1256, startPoint y: 364, endPoint x: 882, endPoint y: 631, distance: 459.5
click at [882, 464] on div "11835 11832-015910002299678 5822 2206 5817 2216 2212 11839 11834 11833 11840 11…" at bounding box center [784, 268] width 1568 height 392
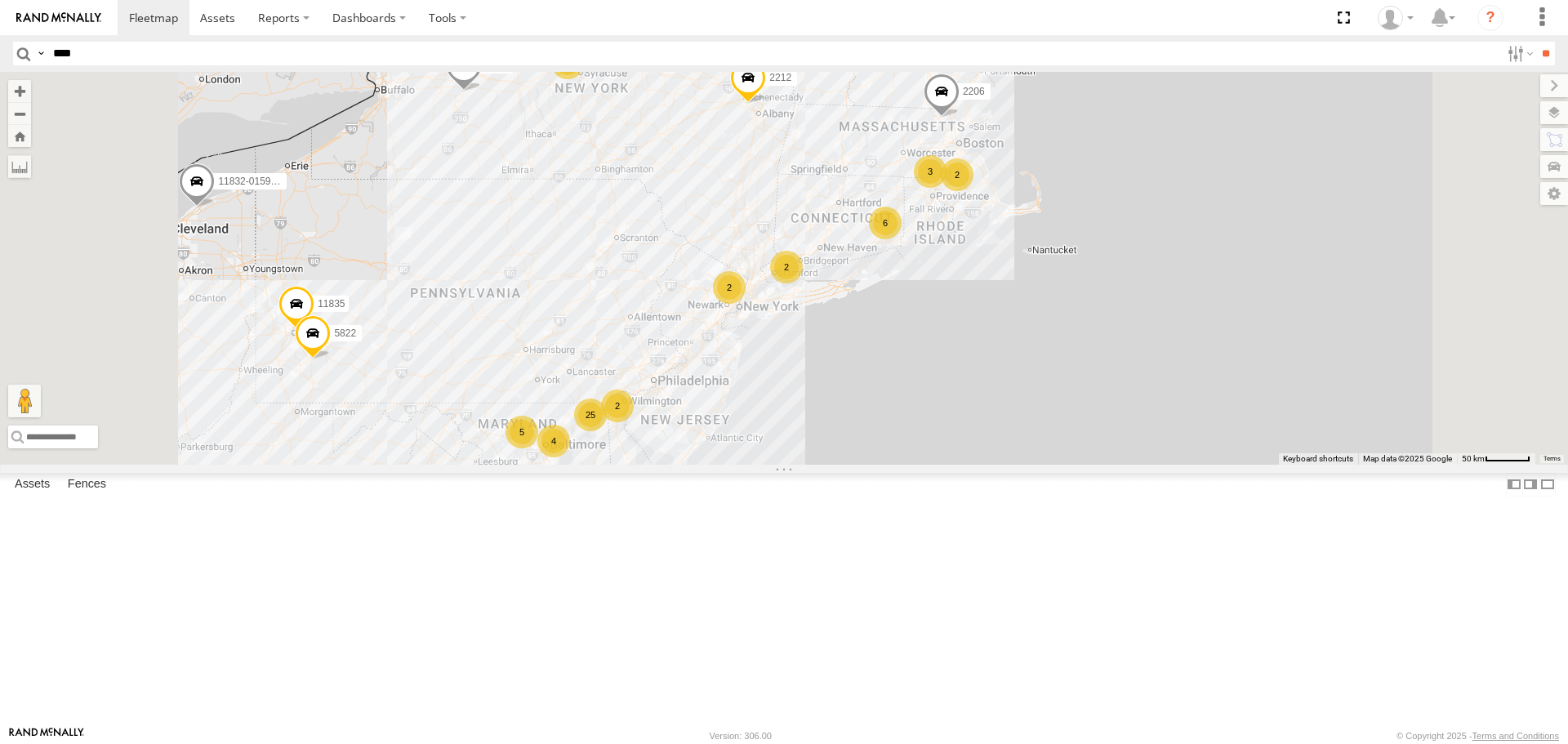
scroll to position [2268, 0]
click at [538, 448] on div "5" at bounding box center [522, 432] width 33 height 33
